Goal: Information Seeking & Learning: Learn about a topic

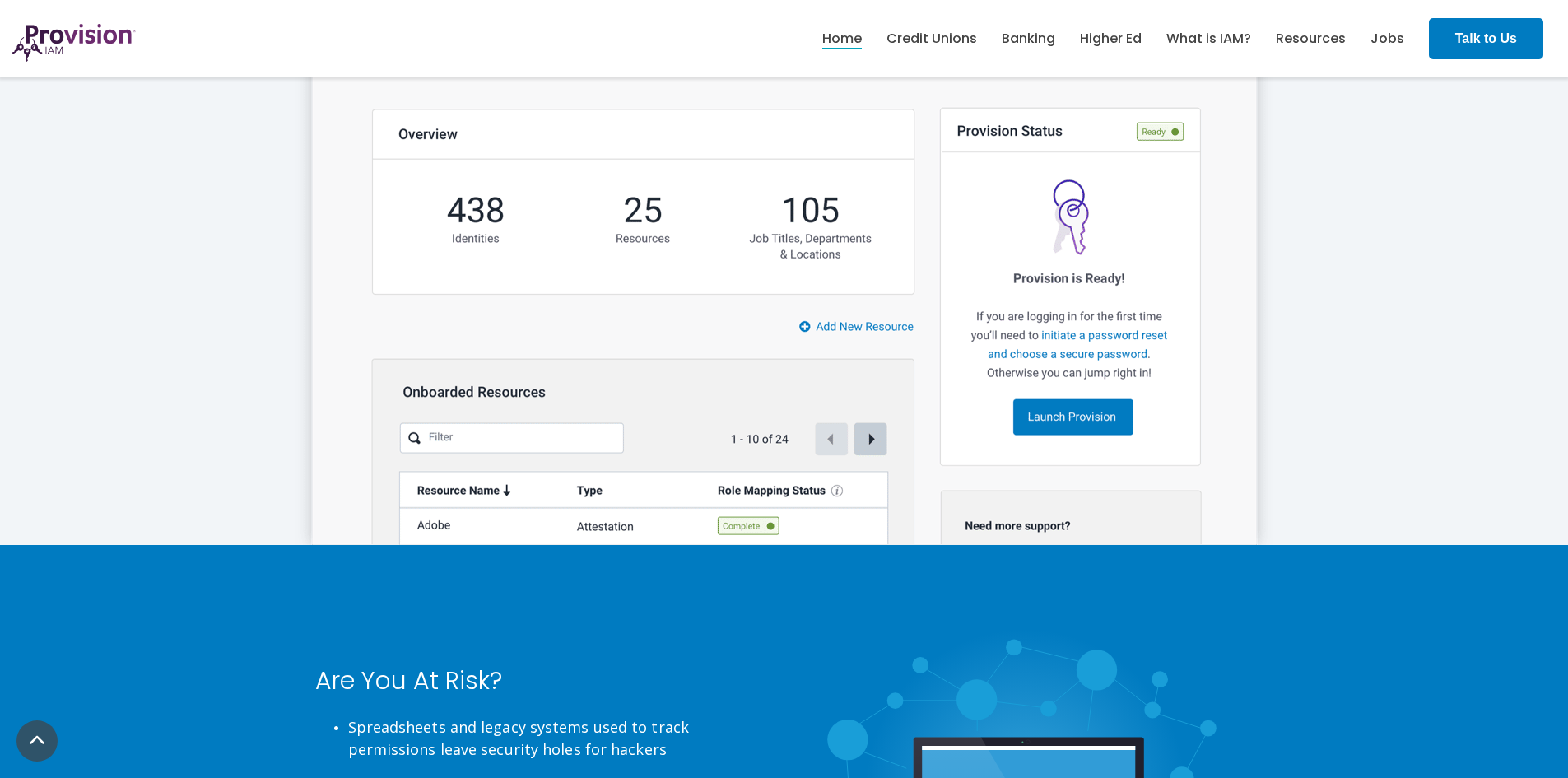
scroll to position [2800, 0]
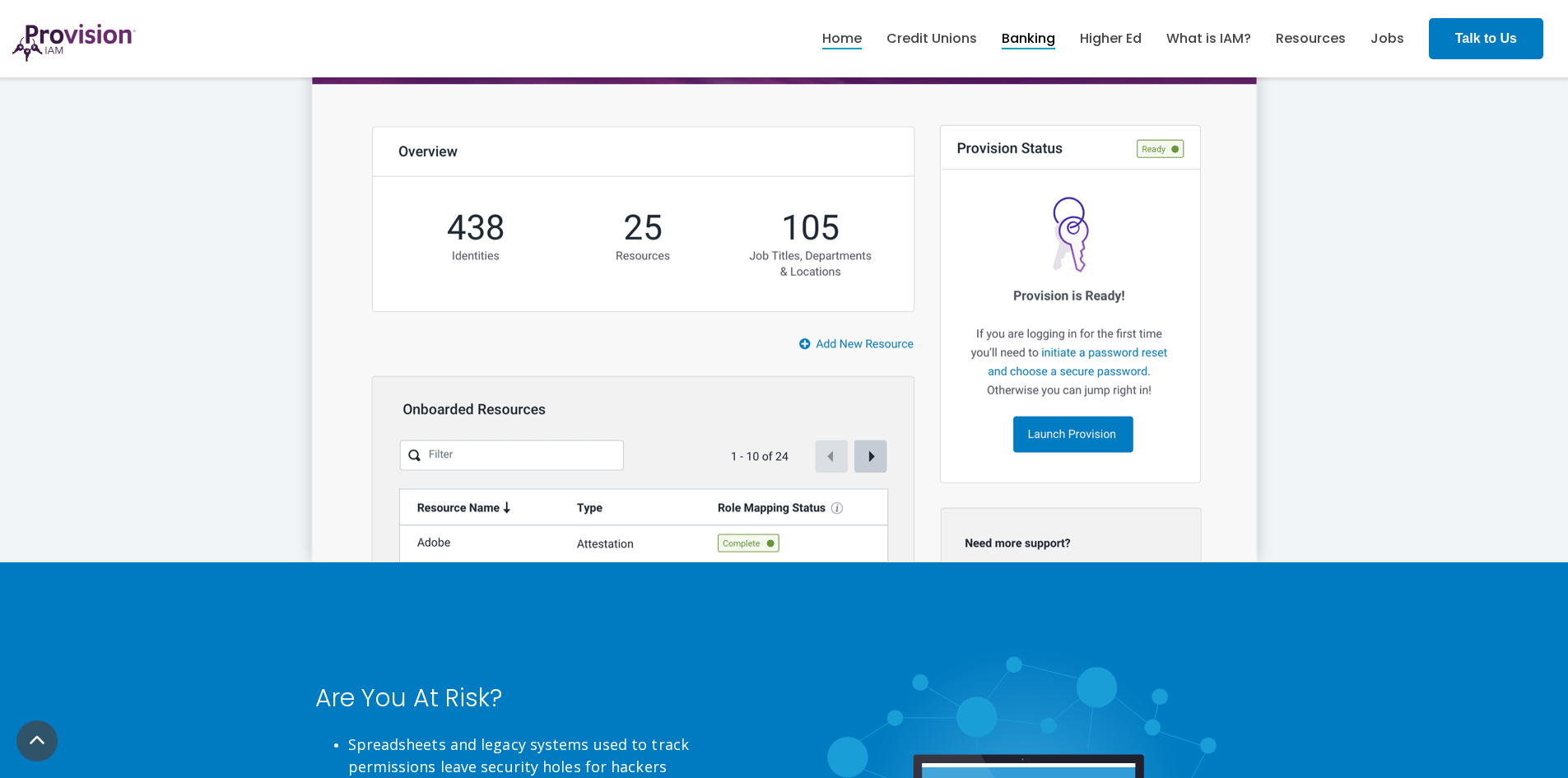
click at [1028, 36] on link "Banking" at bounding box center [1028, 38] width 53 height 28
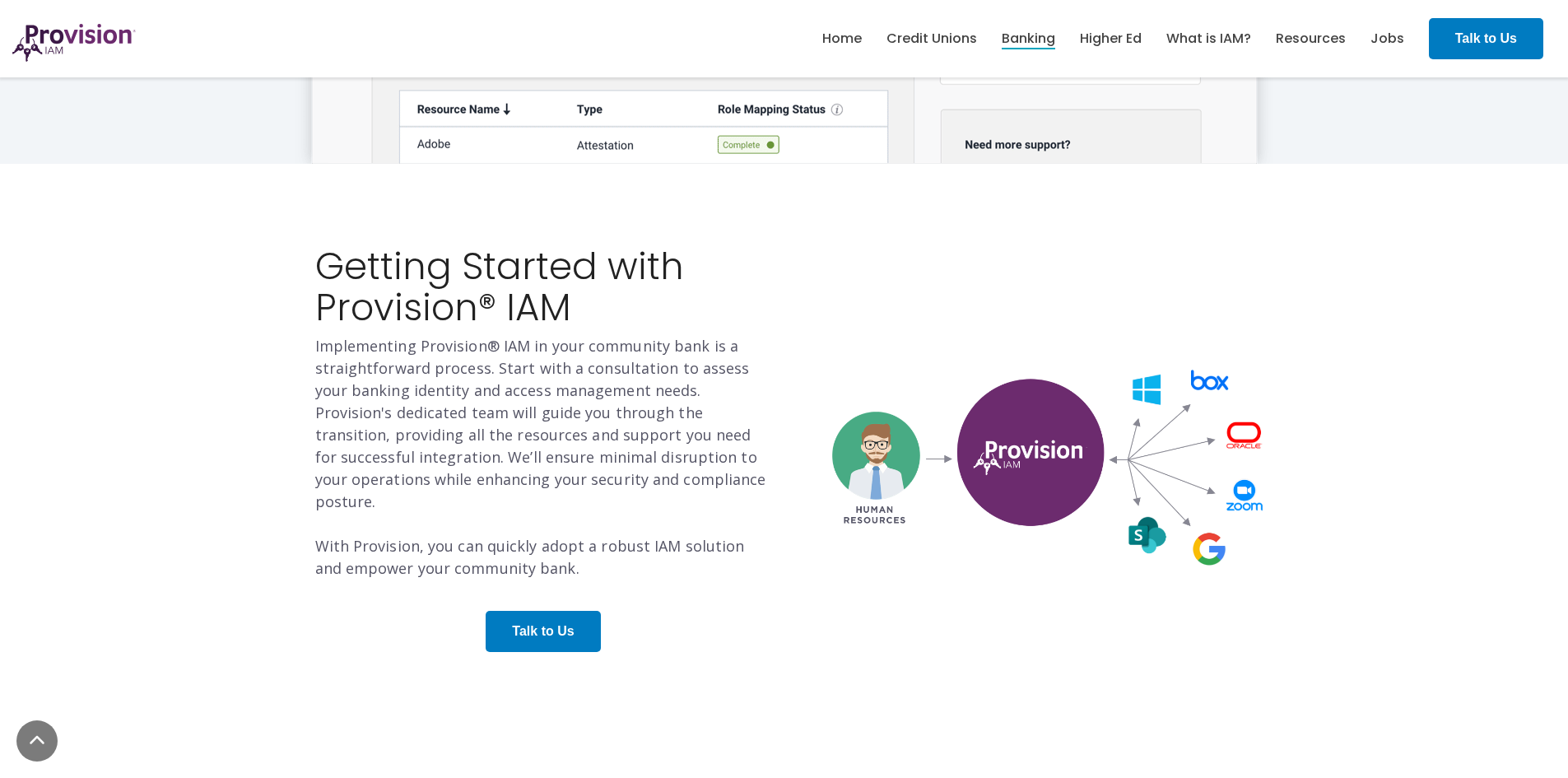
scroll to position [3377, 0]
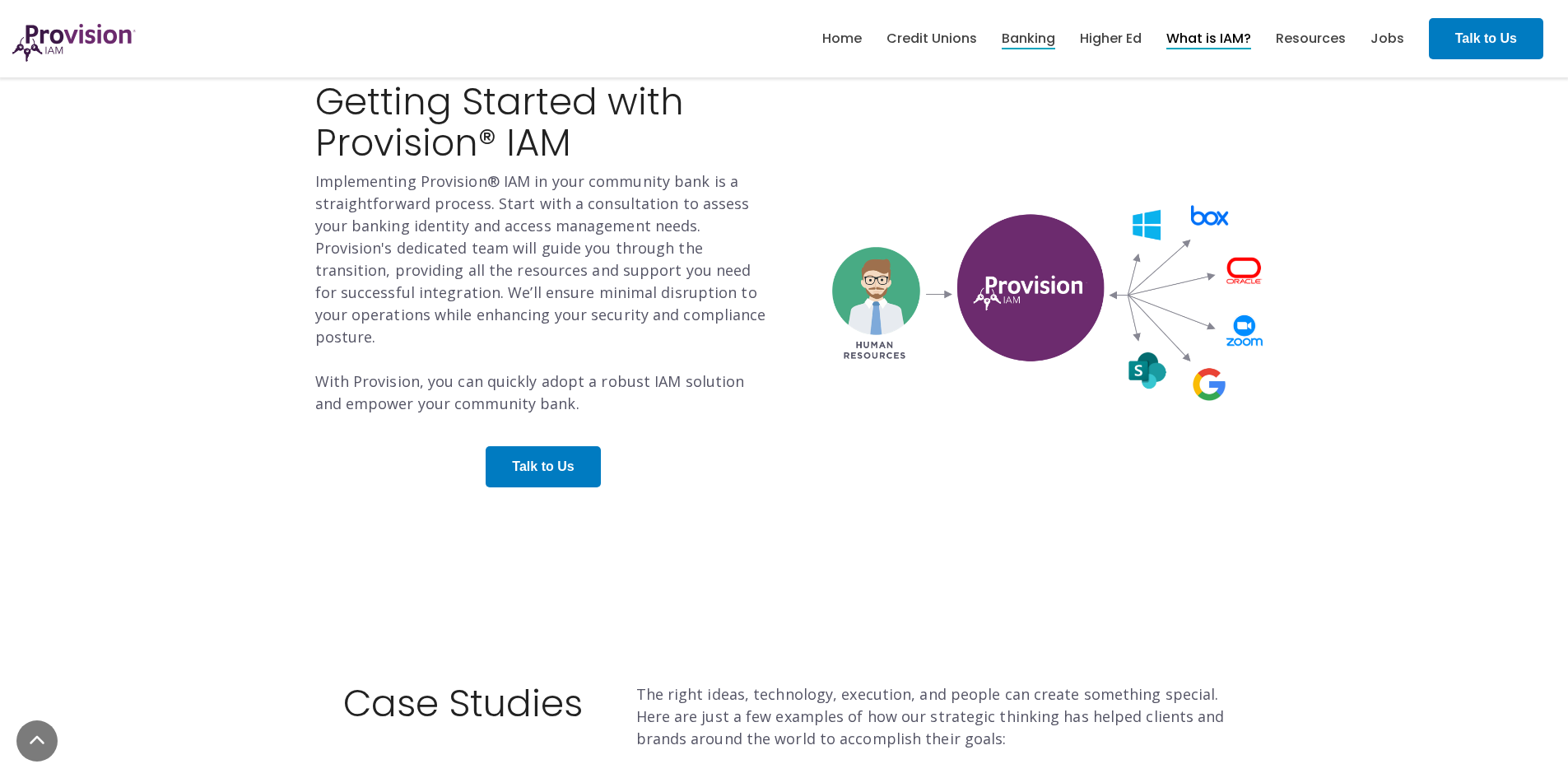
click at [1232, 33] on link "What is IAM?" at bounding box center [1209, 38] width 85 height 28
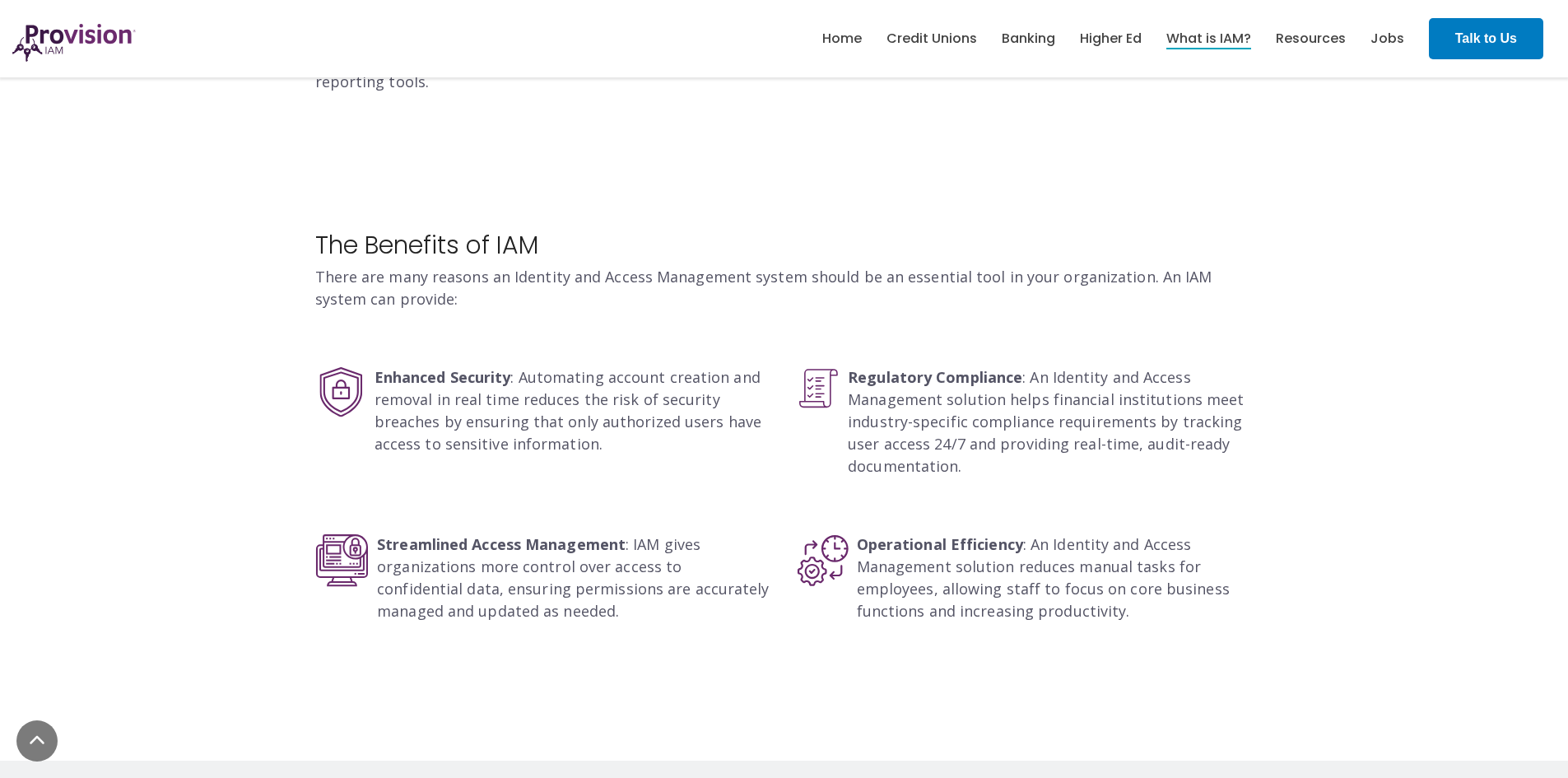
scroll to position [2470, 0]
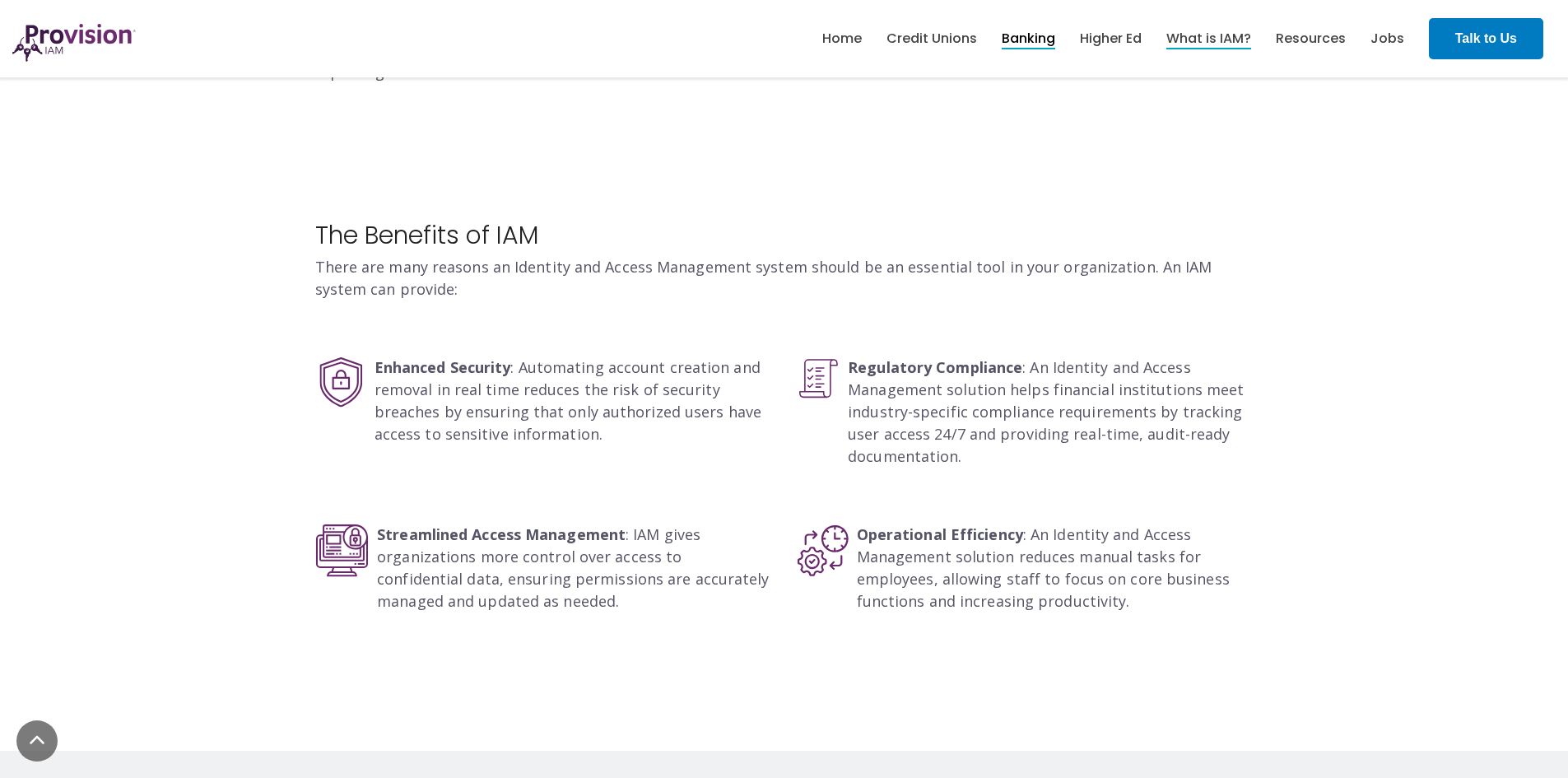
click at [1031, 37] on link "Banking" at bounding box center [1028, 38] width 53 height 28
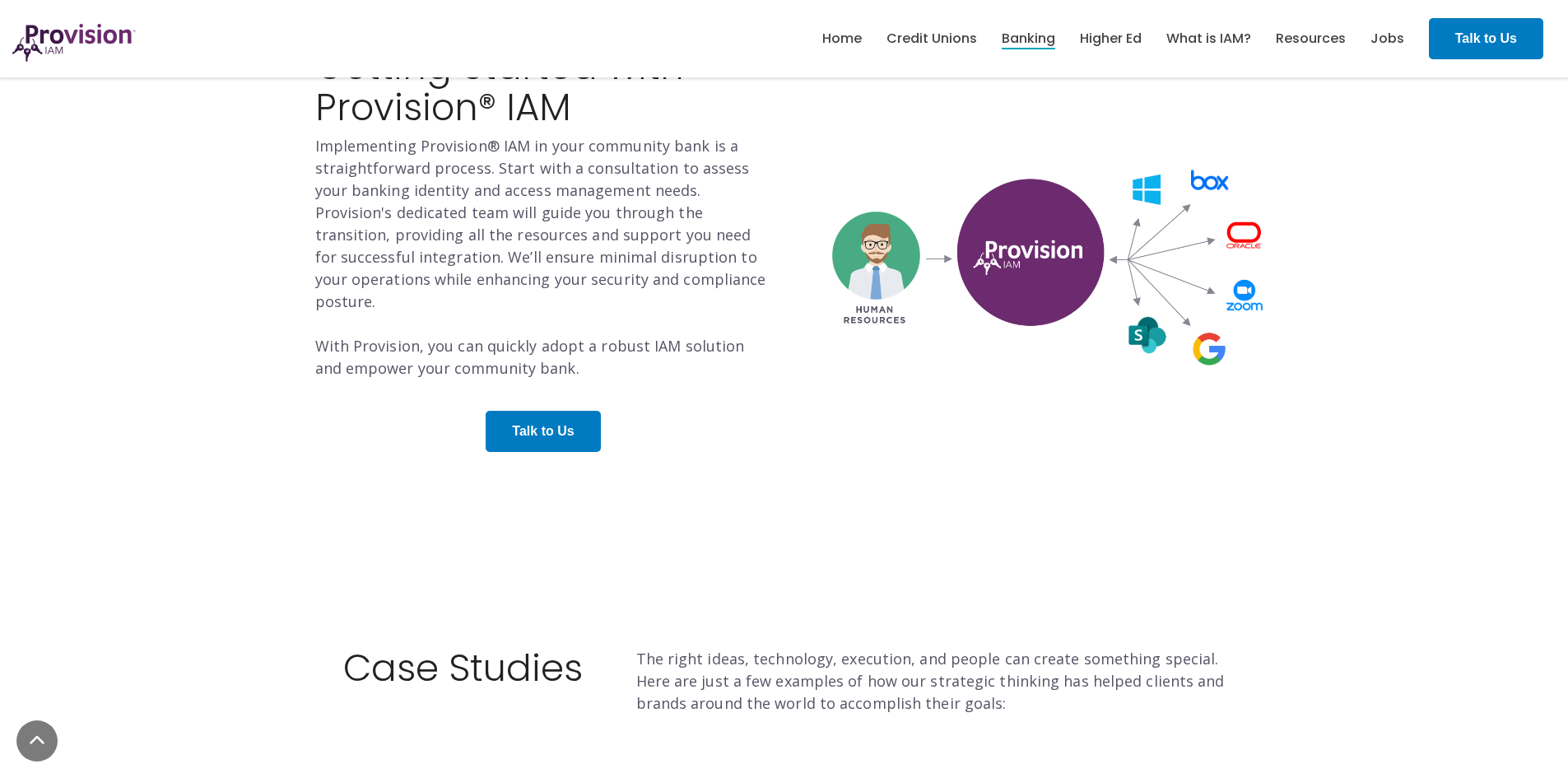
scroll to position [3268, 0]
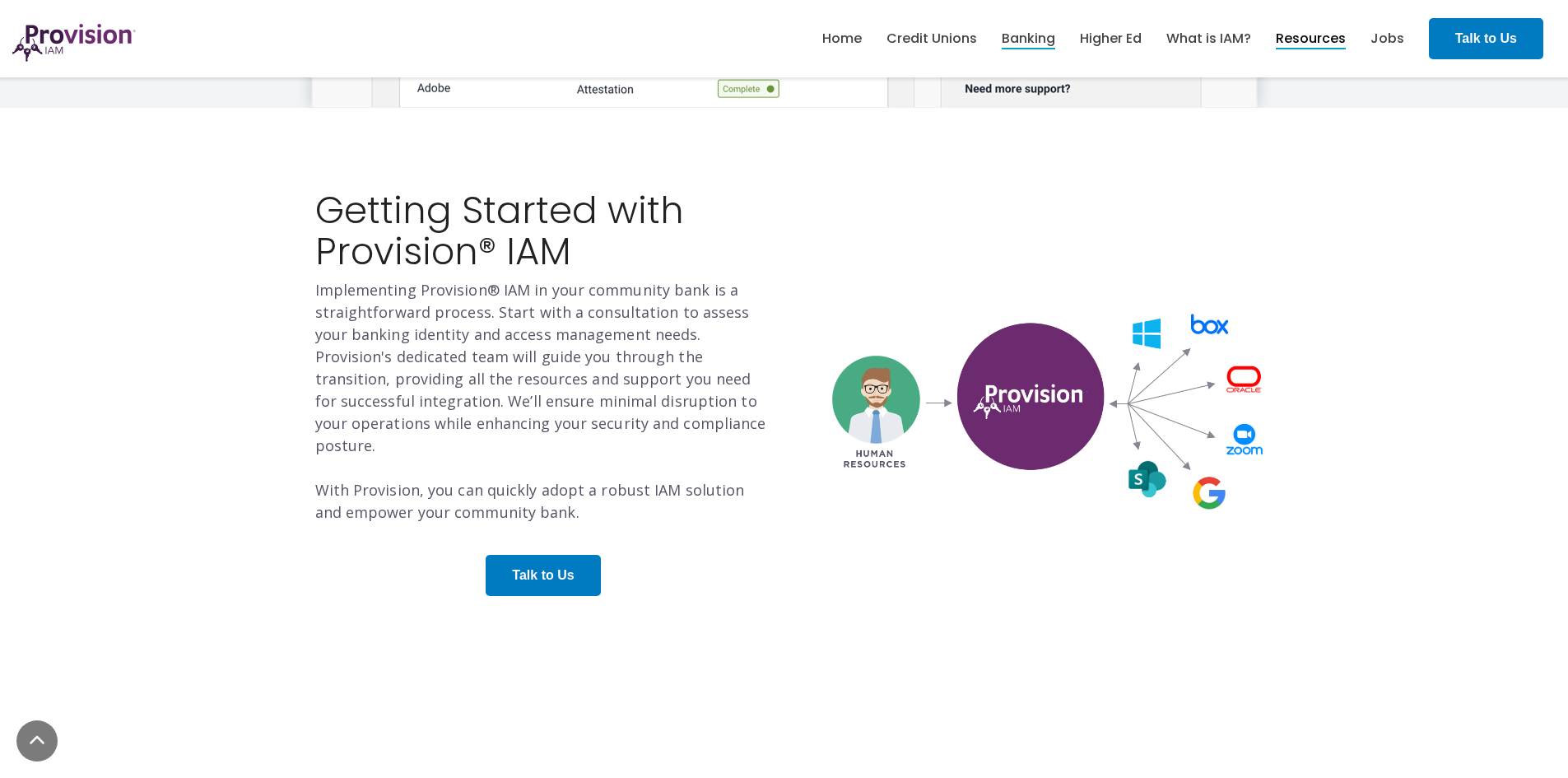
click at [1309, 30] on link "Resources" at bounding box center [1311, 38] width 70 height 28
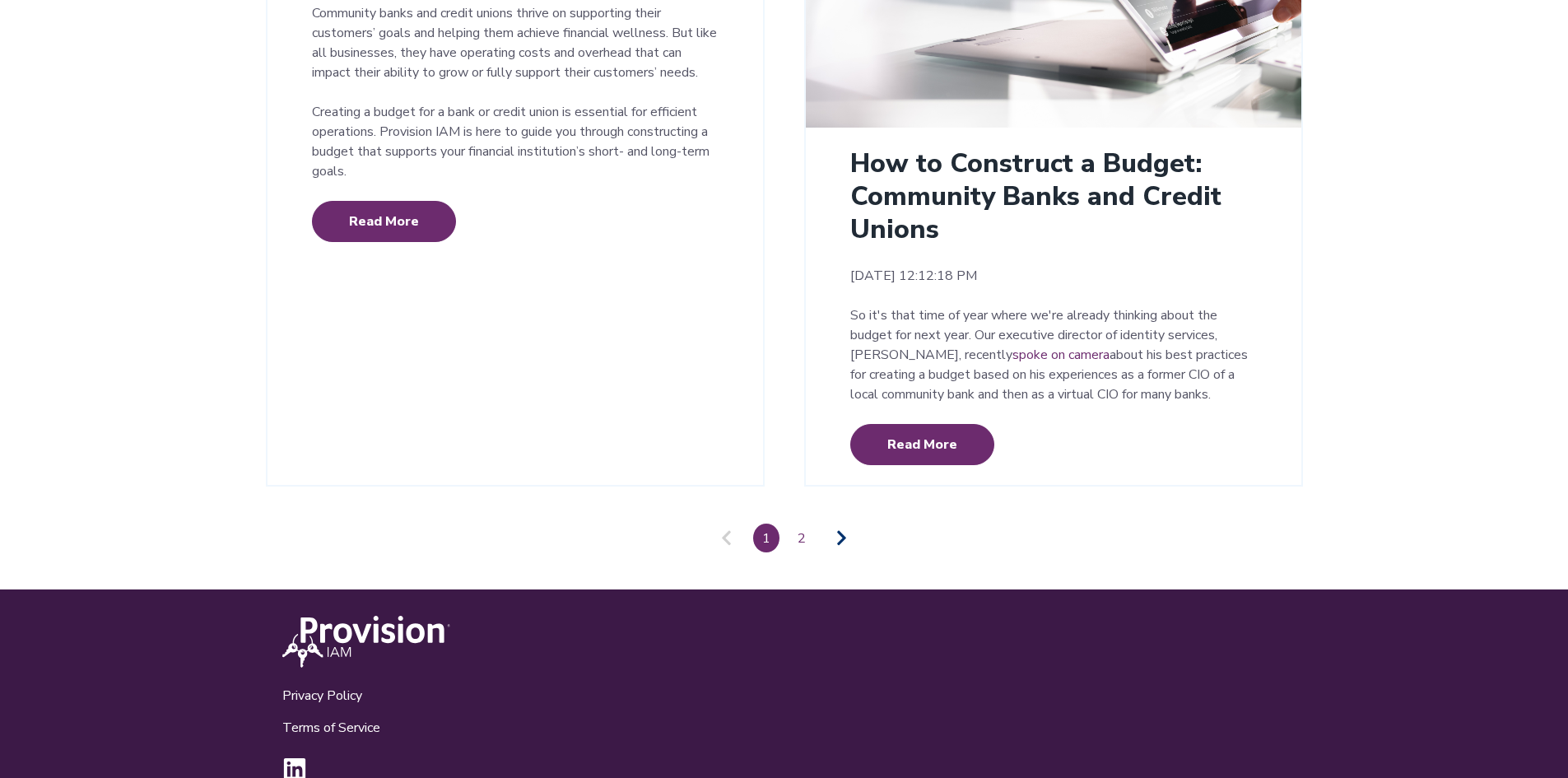
scroll to position [3826, 0]
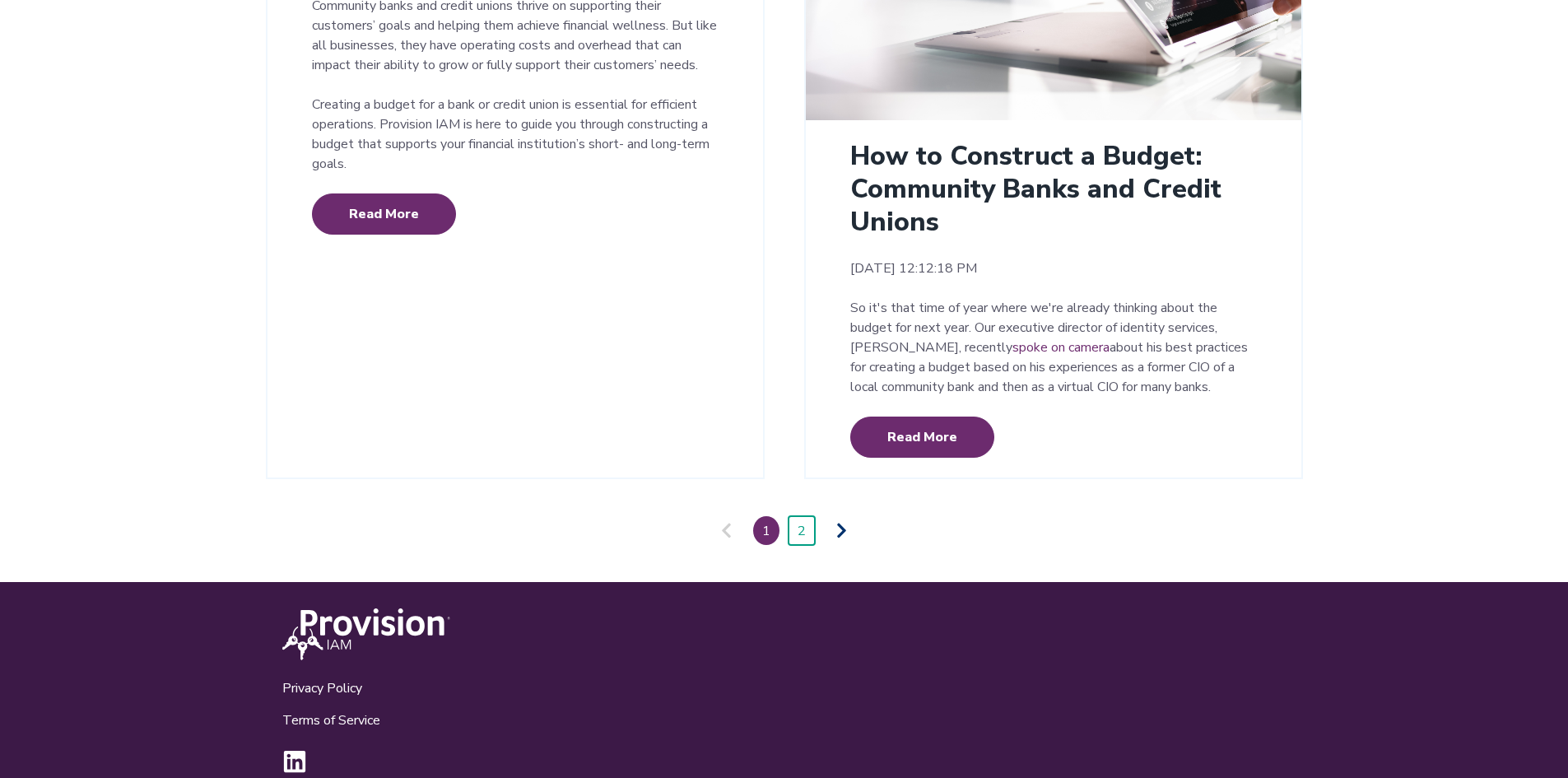
click at [804, 517] on link "2" at bounding box center [801, 531] width 26 height 29
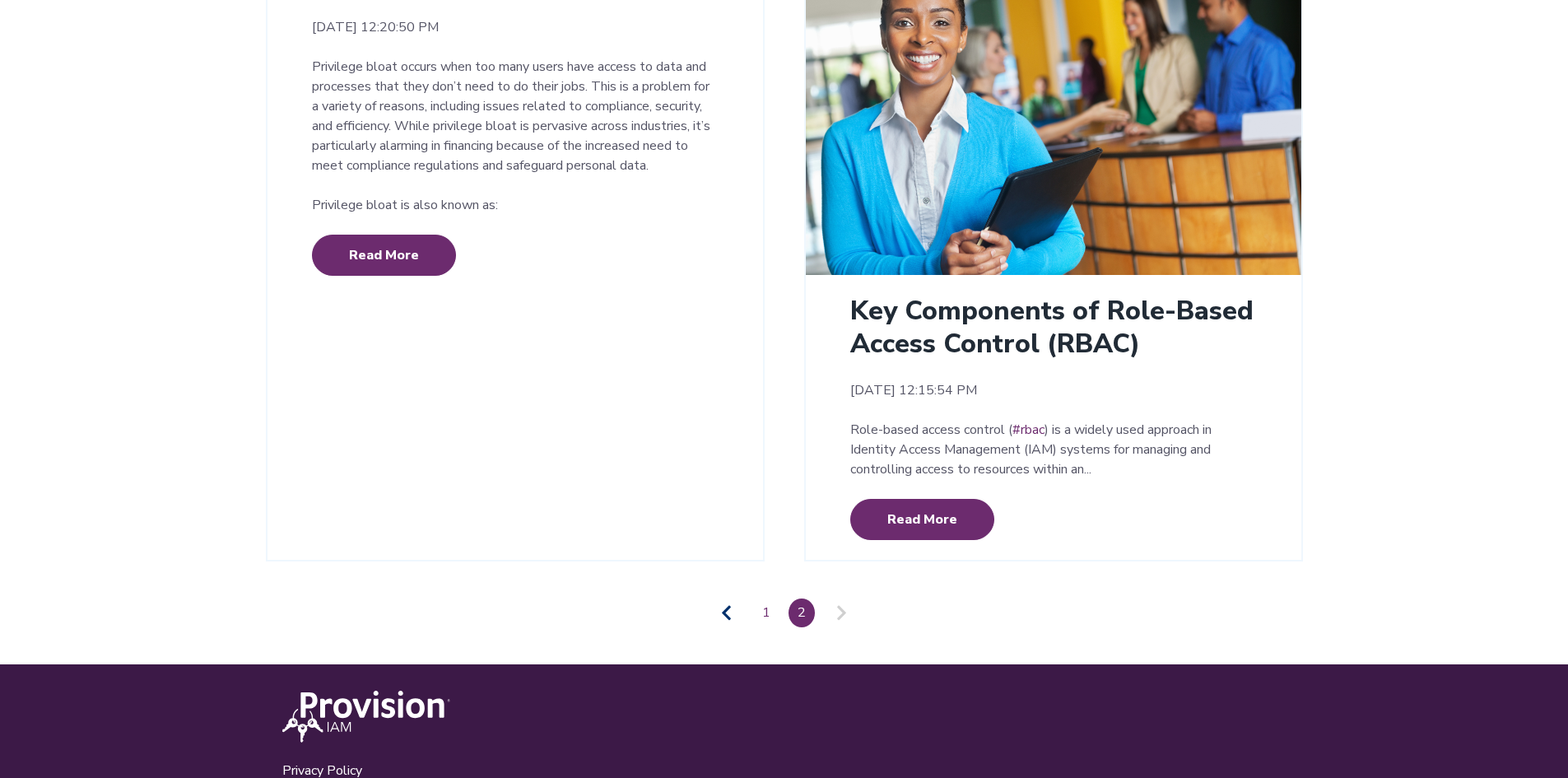
scroll to position [1894, 0]
